Goal: Transaction & Acquisition: Purchase product/service

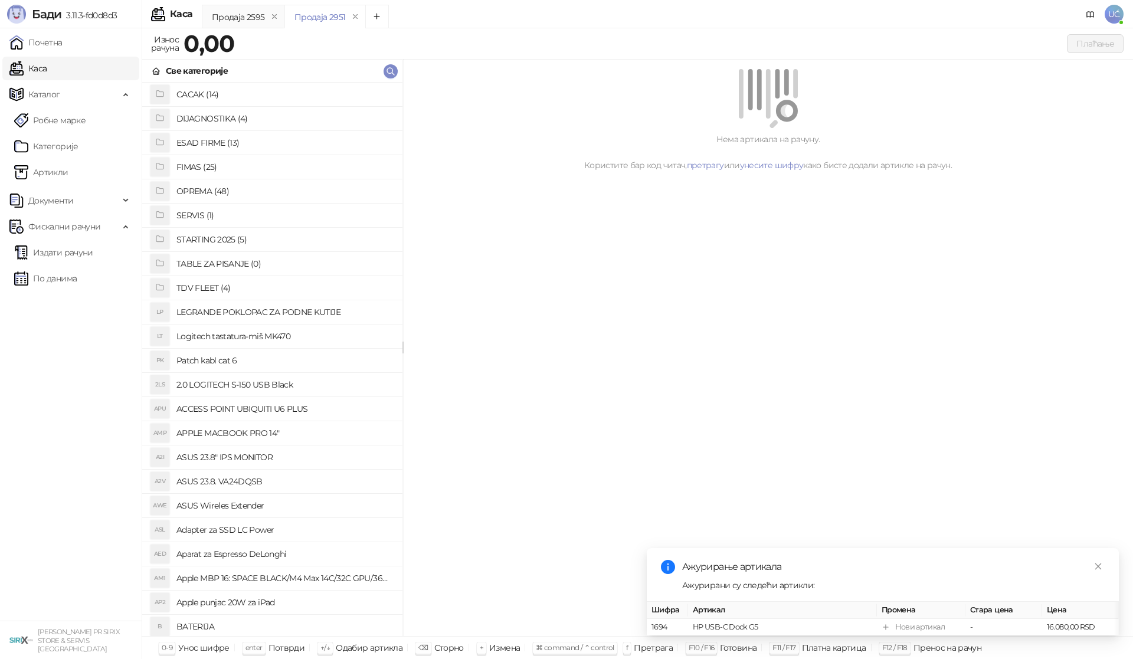
click at [222, 188] on h4 "OPREMA (48)" at bounding box center [284, 191] width 216 height 19
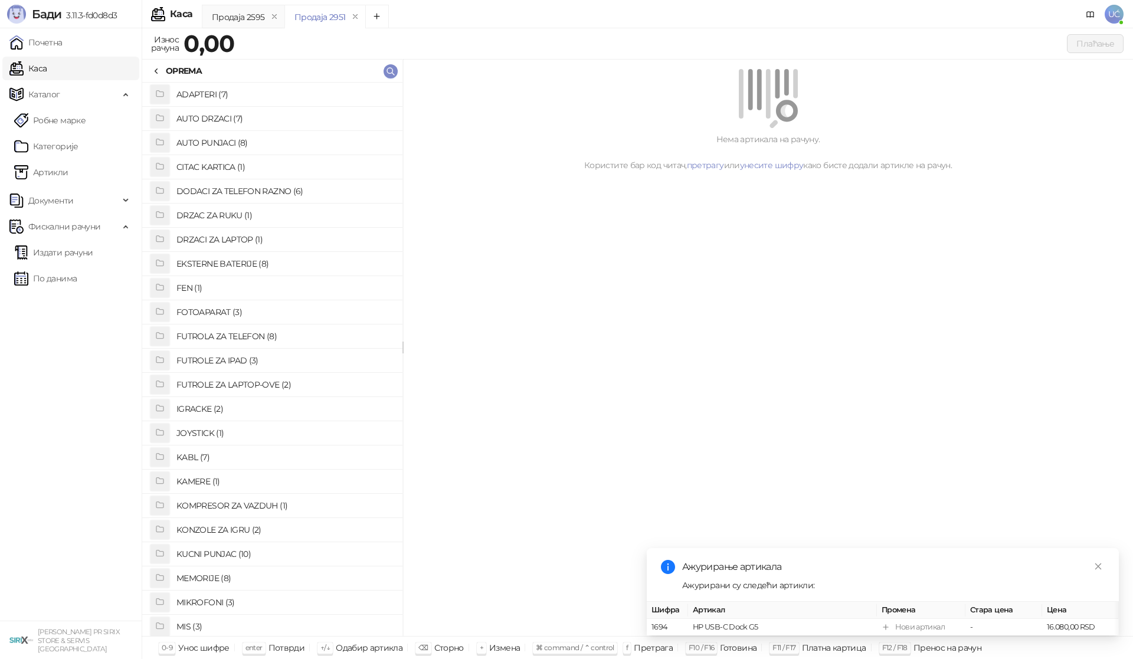
click at [216, 406] on h4 "IGRACKE (2)" at bounding box center [284, 408] width 216 height 19
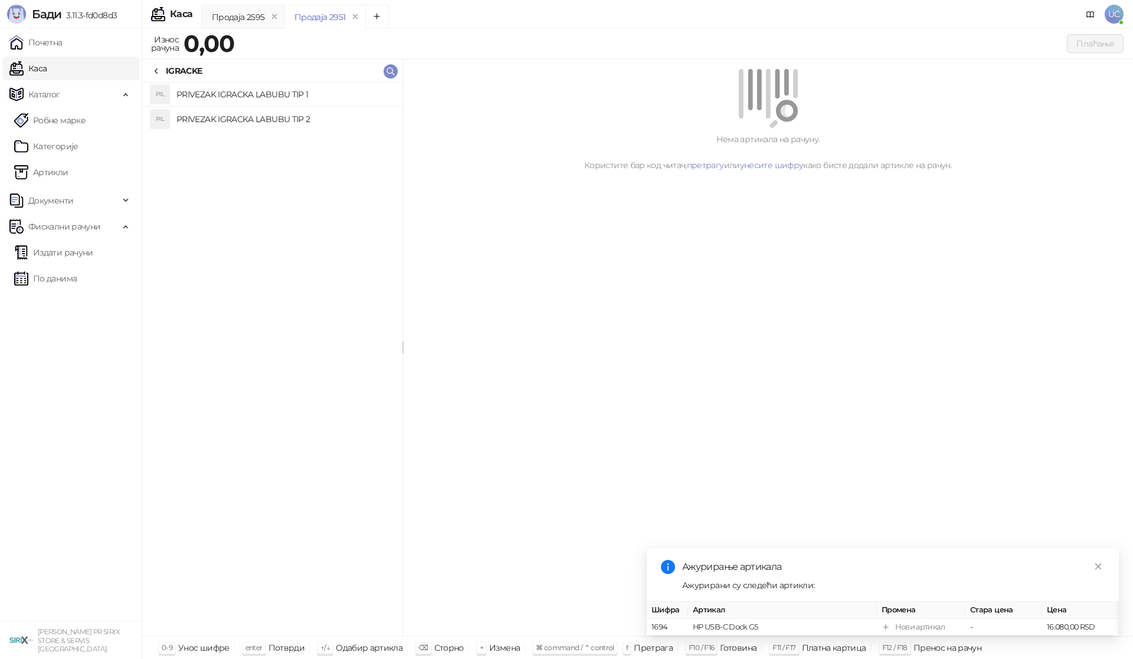
click at [300, 117] on h4 "PRIVEZAK IGRACKA LABUBU TIP 2" at bounding box center [284, 119] width 216 height 19
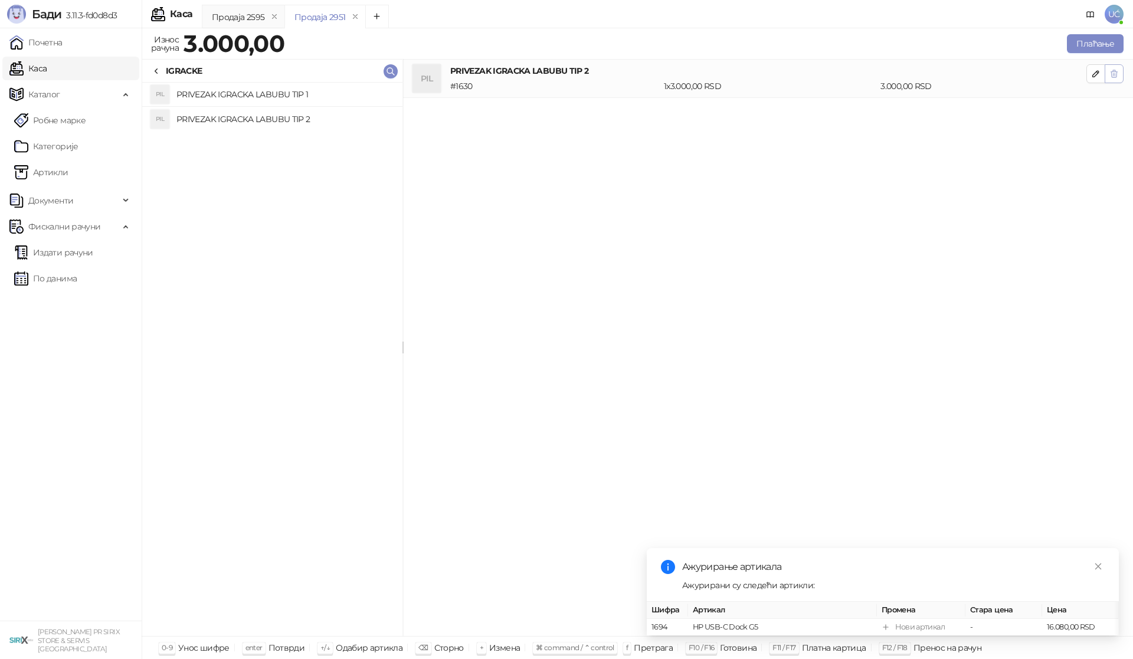
click at [1115, 70] on icon "button" at bounding box center [1113, 73] width 9 height 9
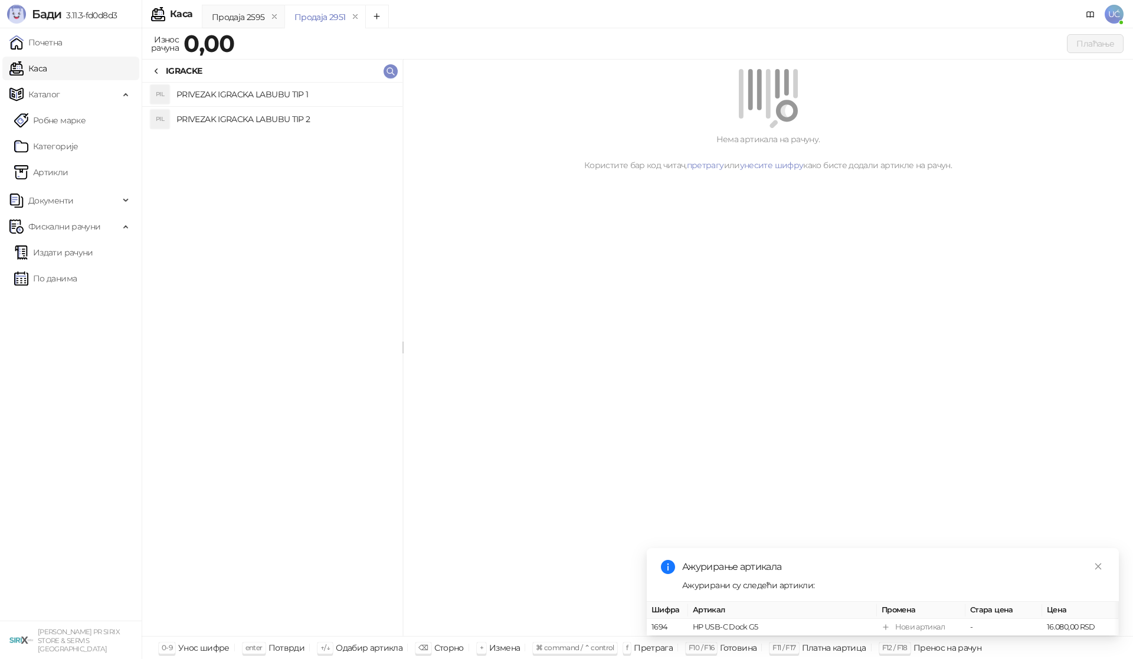
click at [291, 96] on h4 "PRIVEZAK IGRACKA LABUBU TIP 1" at bounding box center [284, 94] width 216 height 19
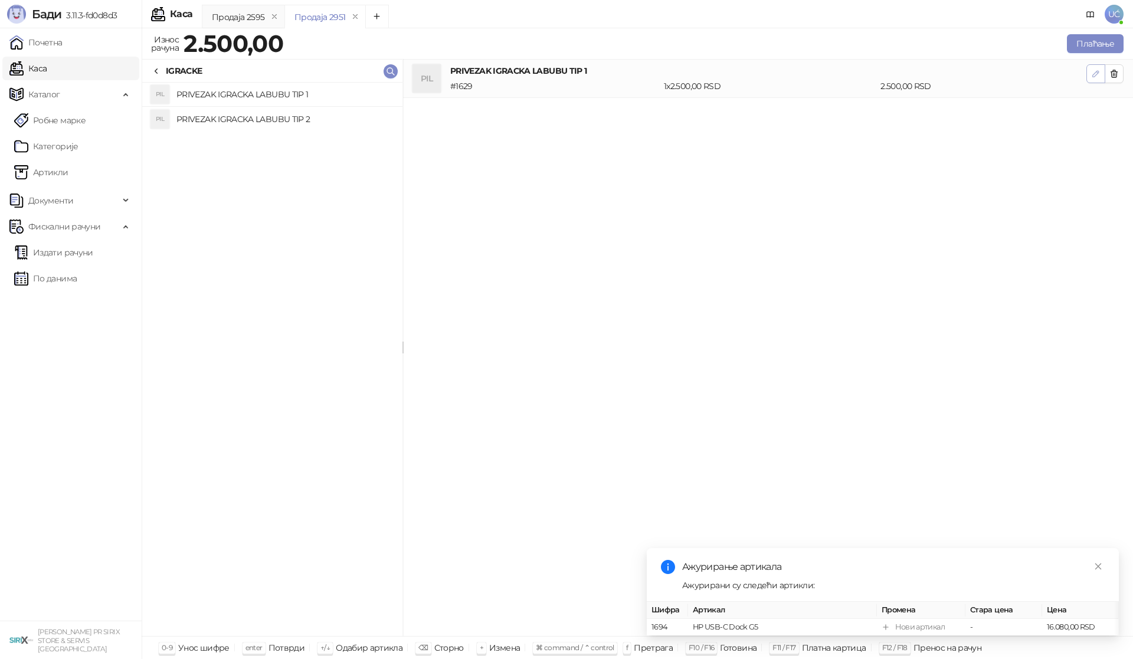
click at [1094, 72] on icon "button" at bounding box center [1095, 73] width 9 height 9
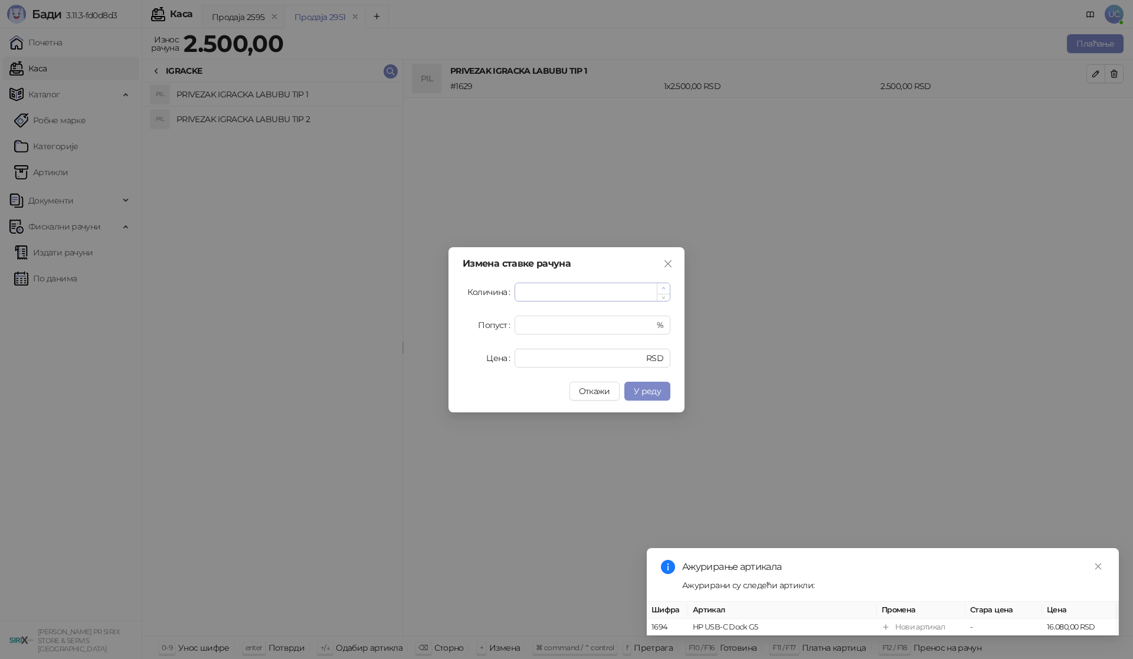
click at [664, 287] on icon "up" at bounding box center [663, 288] width 4 height 4
type input "*"
click at [664, 287] on icon "up" at bounding box center [663, 288] width 4 height 4
click at [645, 388] on span "У реду" at bounding box center [647, 391] width 27 height 11
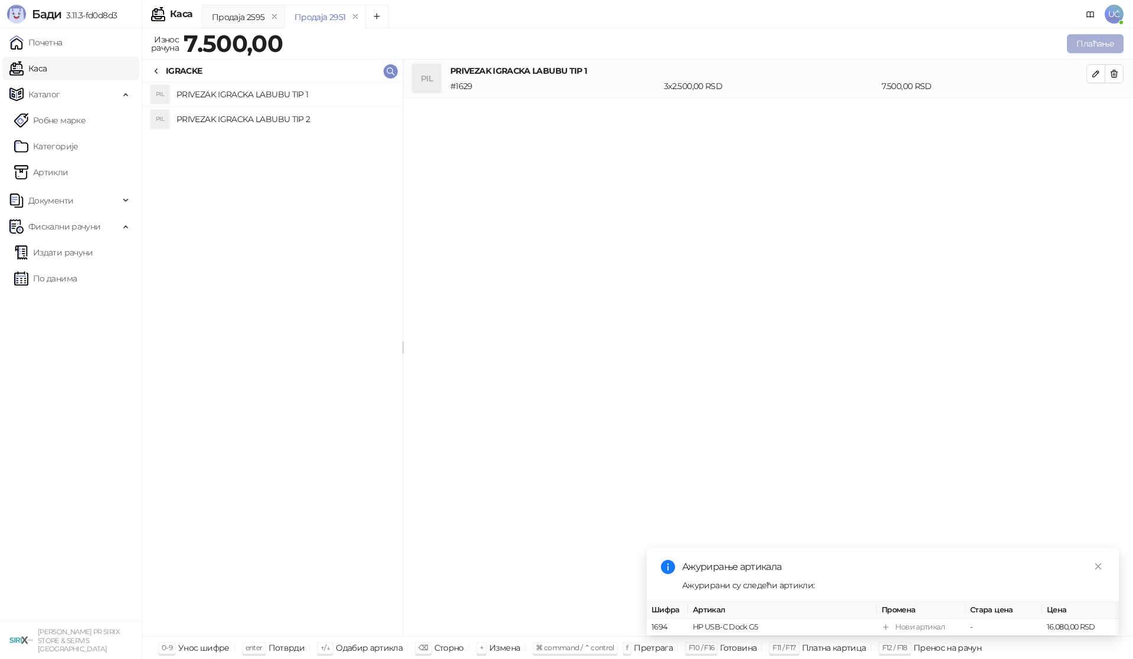
click at [1100, 42] on button "Плаћање" at bounding box center [1095, 43] width 57 height 19
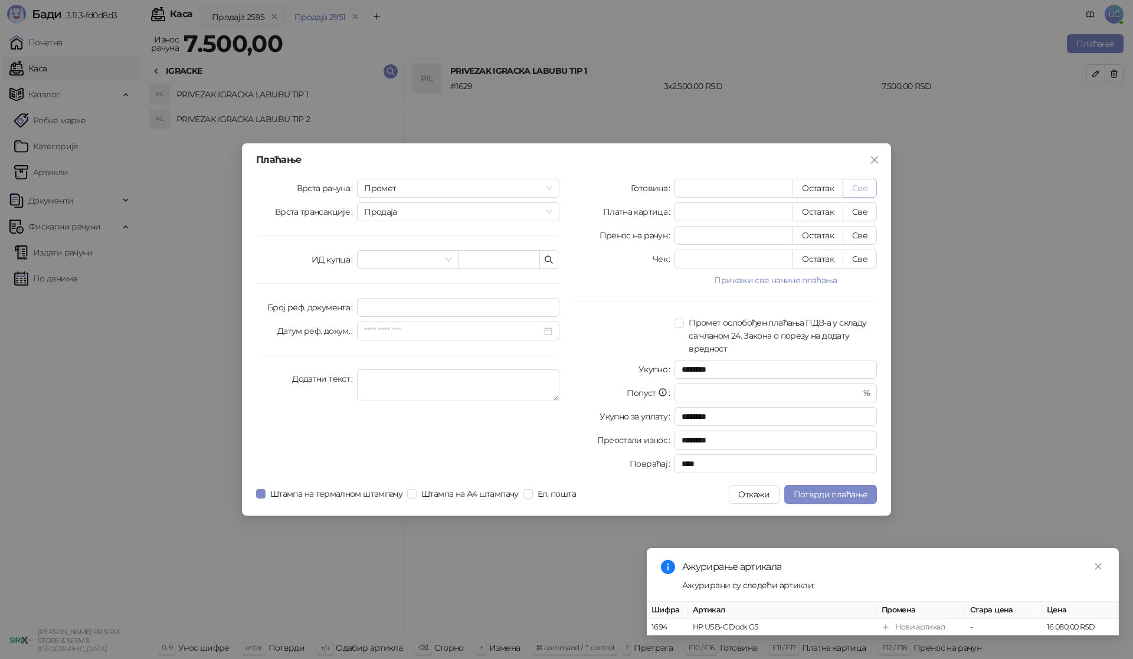
click at [867, 187] on button "Све" at bounding box center [859, 188] width 34 height 19
type input "****"
click at [829, 497] on span "Потврди плаћање" at bounding box center [830, 494] width 74 height 11
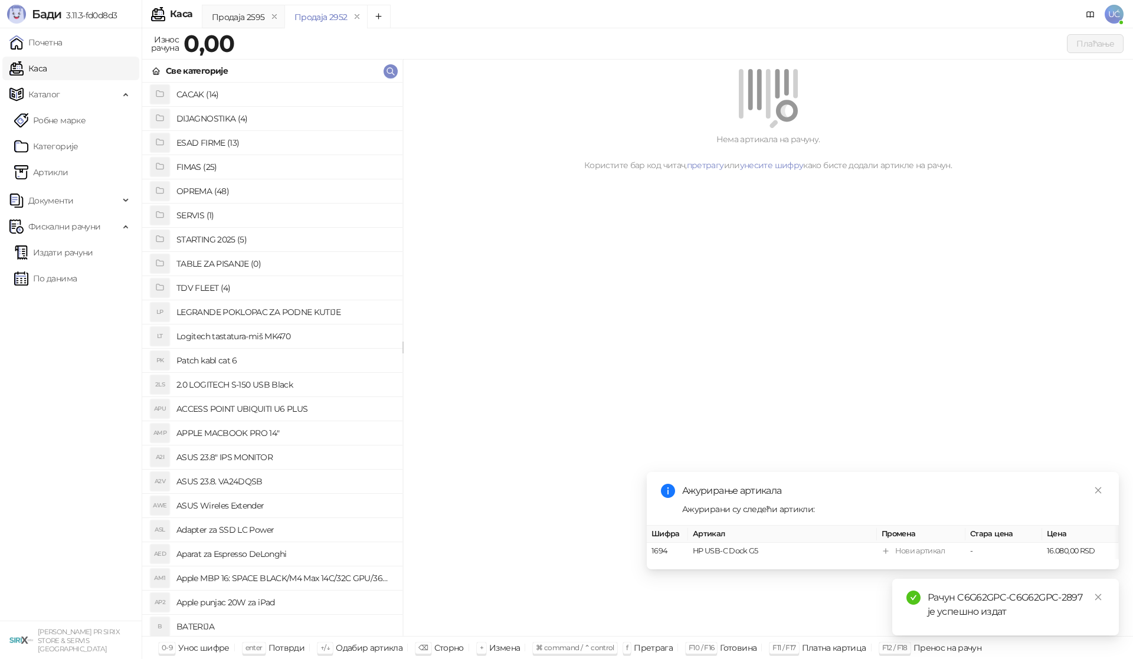
click at [216, 188] on h4 "OPREMA (48)" at bounding box center [284, 191] width 216 height 19
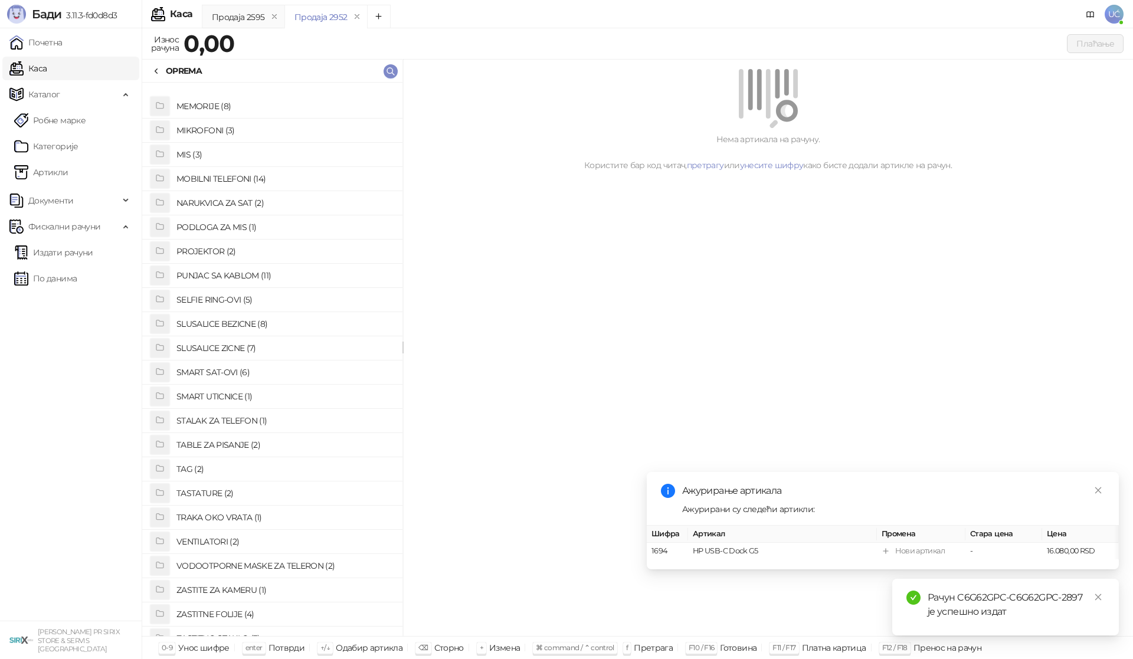
scroll to position [590, 0]
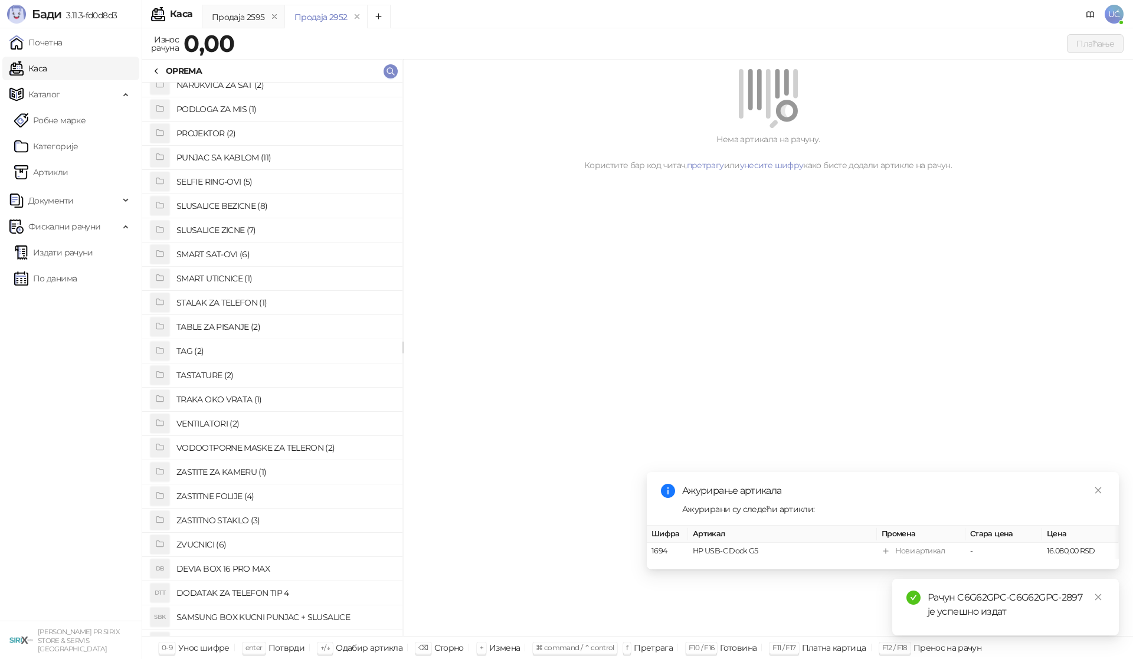
click at [248, 324] on h4 "TABLE ZA PISANJE (2)" at bounding box center [284, 326] width 216 height 19
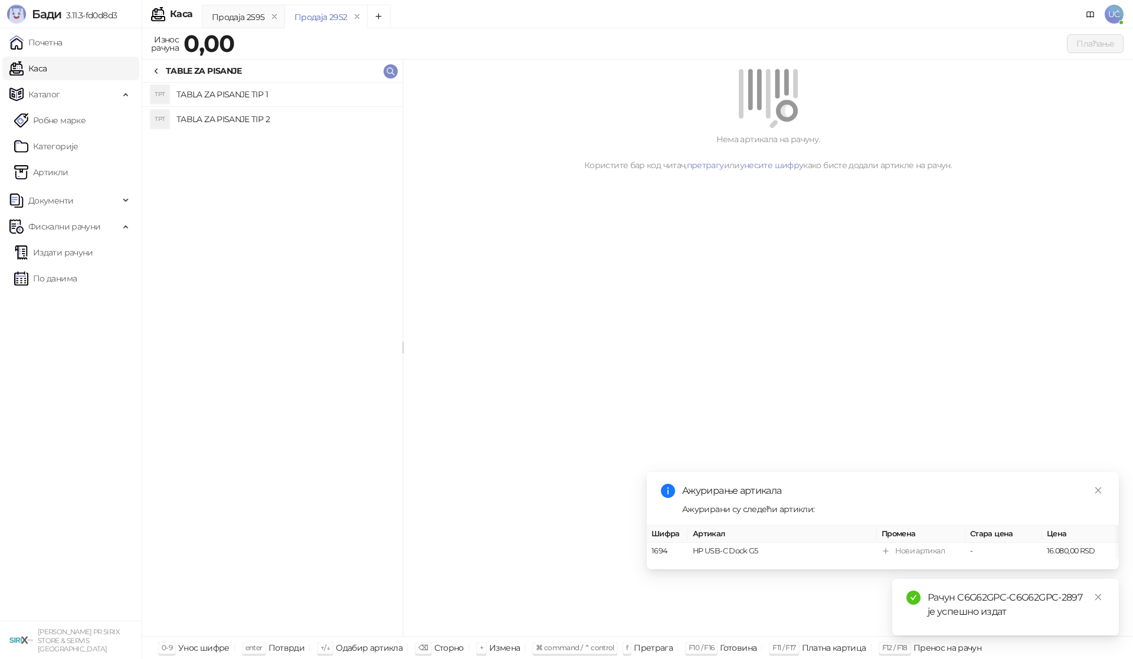
drag, startPoint x: 275, startPoint y: 123, endPoint x: 296, endPoint y: 119, distance: 21.6
click at [275, 122] on h4 "TABLA ZA PISANJE TIP 2" at bounding box center [284, 119] width 216 height 19
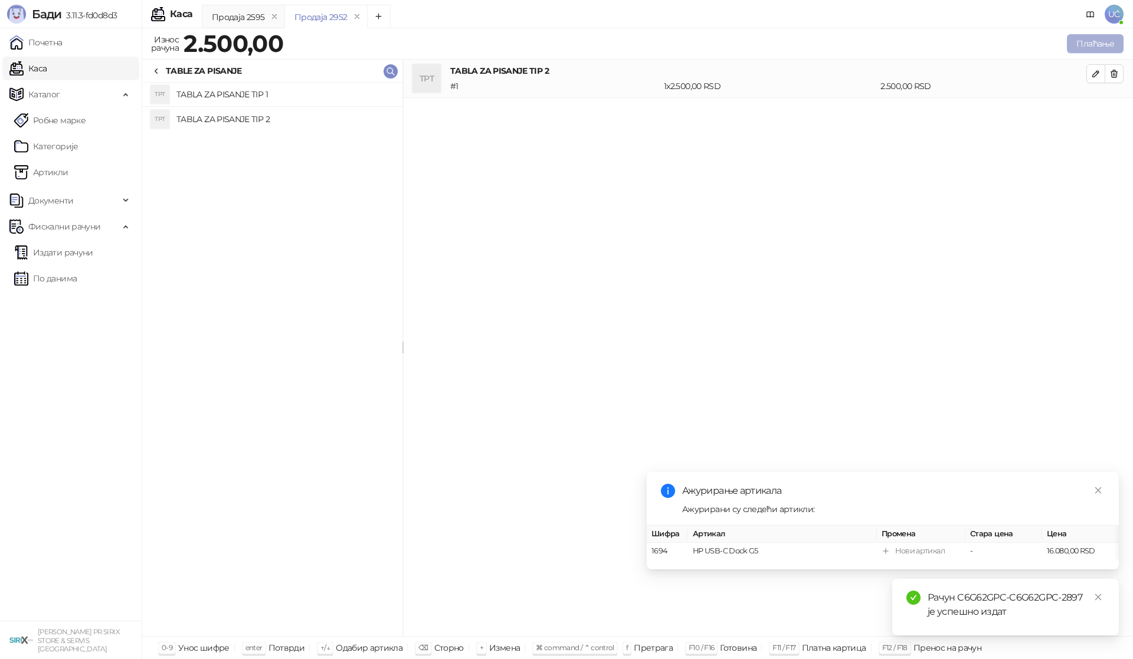
click at [1095, 45] on button "Плаћање" at bounding box center [1095, 43] width 57 height 19
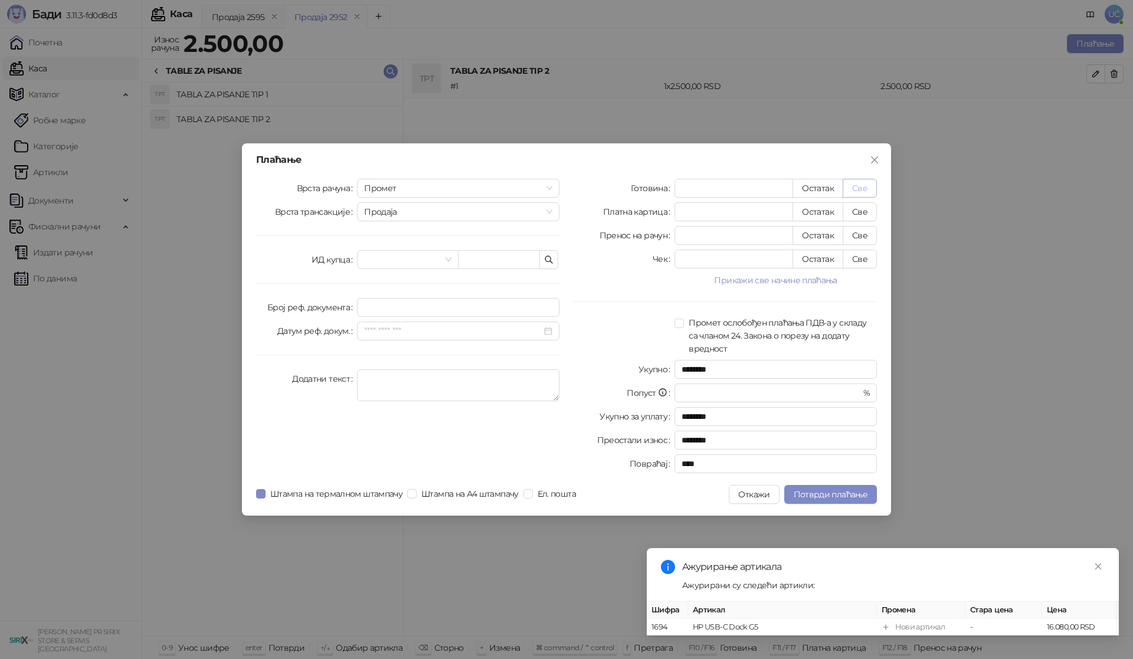
click at [858, 187] on button "Све" at bounding box center [859, 188] width 34 height 19
type input "****"
click at [844, 493] on span "Потврди плаћање" at bounding box center [830, 494] width 74 height 11
